Goal: Transaction & Acquisition: Obtain resource

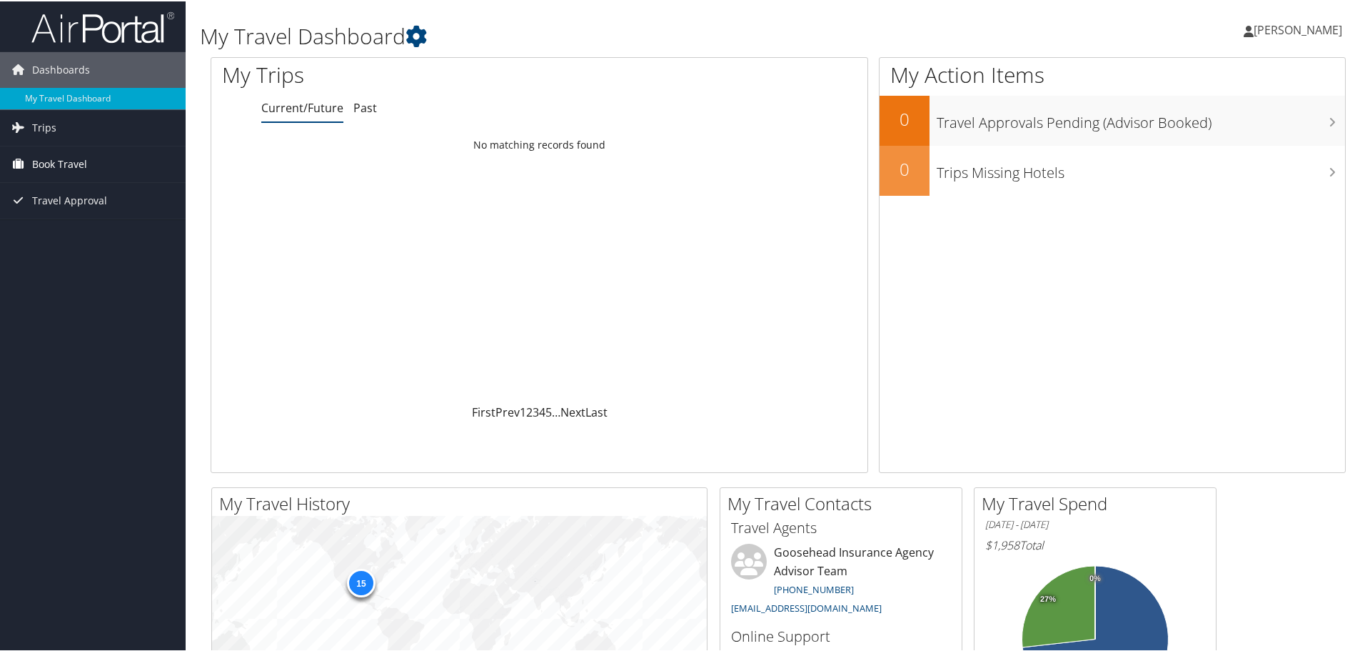
click at [53, 166] on span "Book Travel" at bounding box center [59, 163] width 55 height 36
click at [60, 231] on link "Book/Manage Online Trips" at bounding box center [93, 233] width 186 height 21
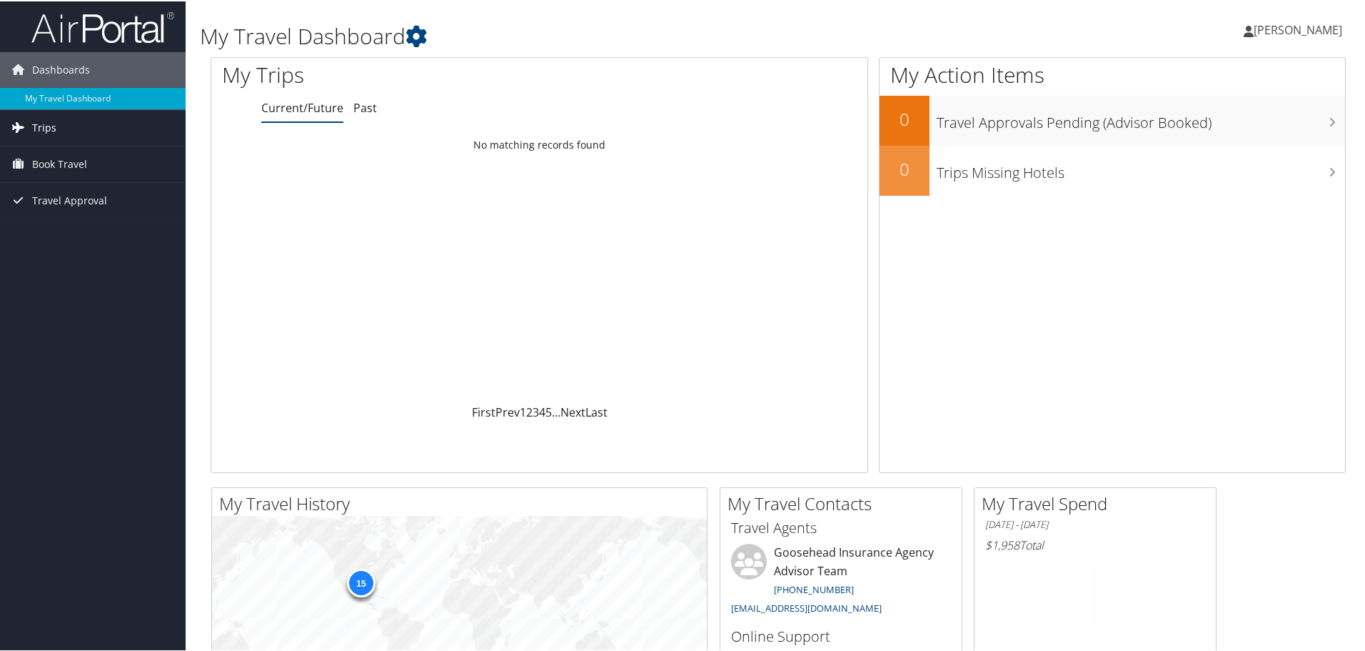
click at [59, 134] on link "Trips" at bounding box center [93, 127] width 186 height 36
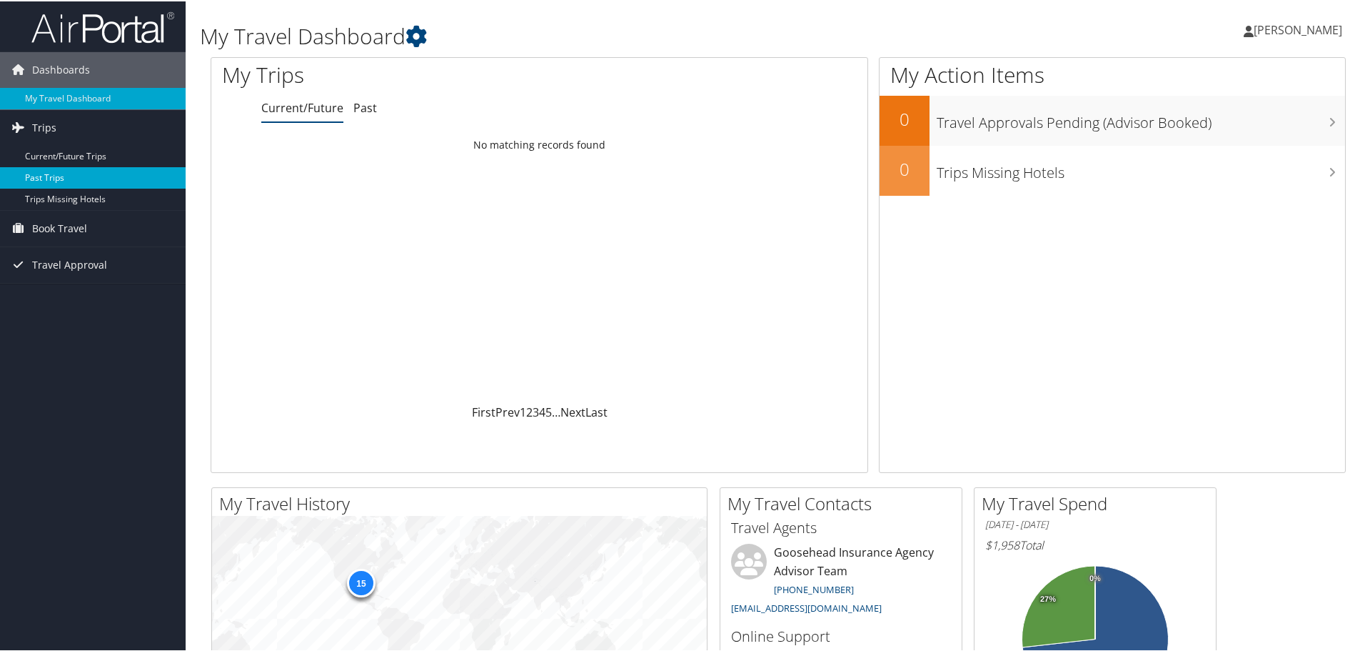
click at [54, 171] on link "Past Trips" at bounding box center [93, 176] width 186 height 21
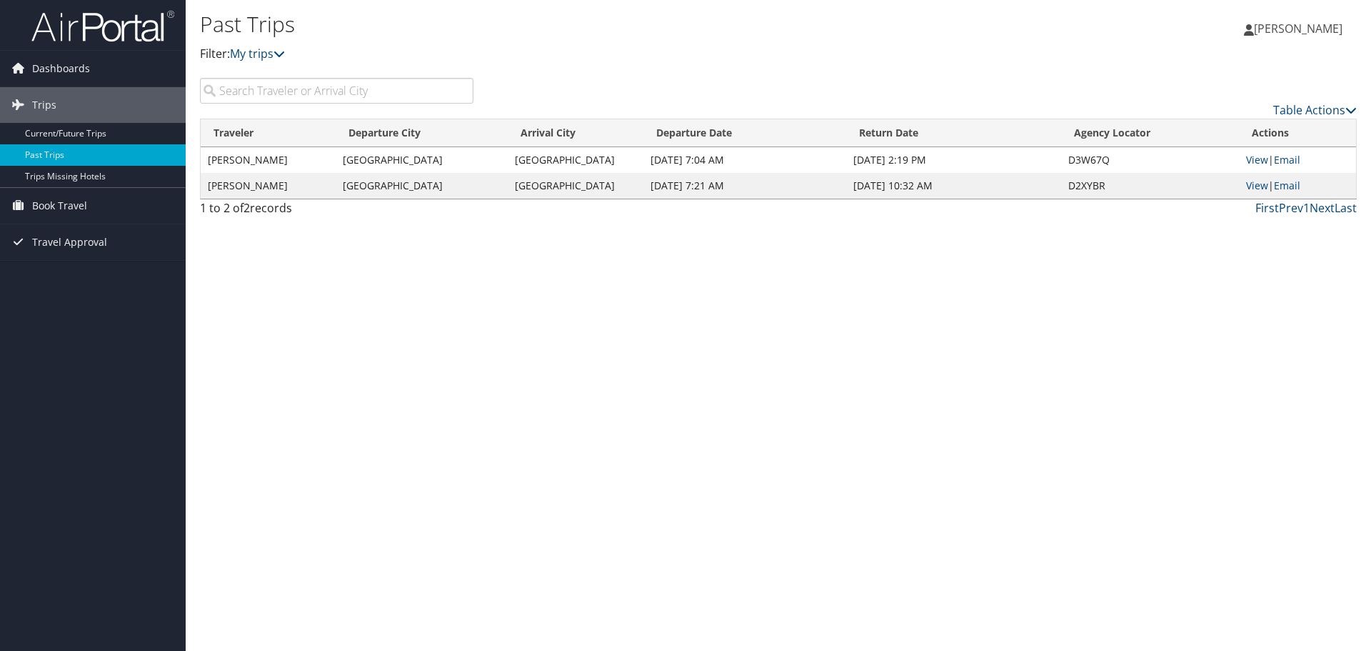
click at [526, 161] on td "Miami" at bounding box center [576, 160] width 136 height 26
click at [1256, 163] on link "View" at bounding box center [1257, 160] width 22 height 14
click at [1251, 156] on link "View" at bounding box center [1257, 160] width 22 height 14
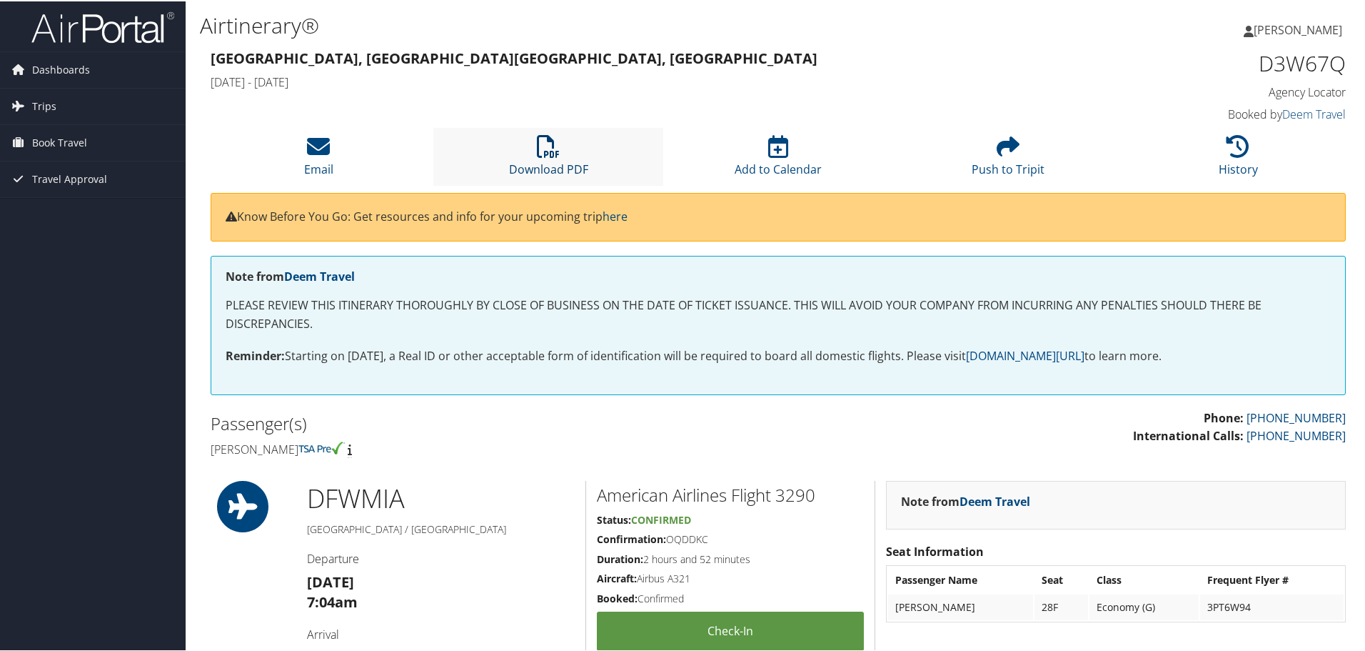
click at [531, 161] on link "Download PDF" at bounding box center [548, 158] width 79 height 34
